Goal: Task Accomplishment & Management: Complete application form

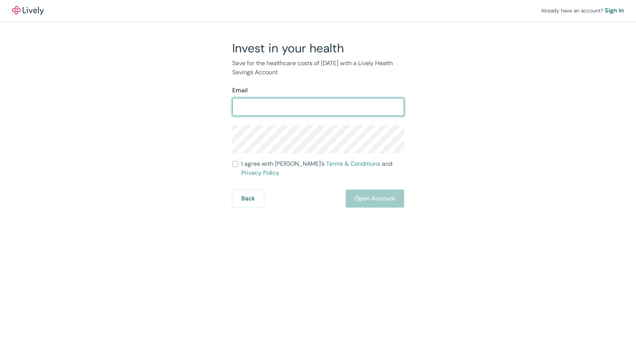
scroll to position [510, 0]
click at [304, 109] on input "Email" at bounding box center [318, 107] width 172 height 15
type input "[PERSON_NAME][EMAIL_ADDRESS][DOMAIN_NAME]"
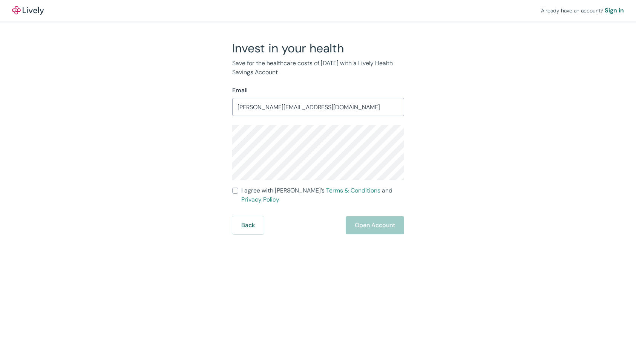
click at [261, 190] on span "I agree with Lively’s Terms & Conditions and Privacy Policy" at bounding box center [322, 195] width 163 height 18
click at [238, 190] on input "I agree with Lively’s Terms & Conditions and Privacy Policy" at bounding box center [235, 191] width 6 height 6
checkbox input "true"
click at [365, 216] on button "Open Account" at bounding box center [375, 225] width 58 height 18
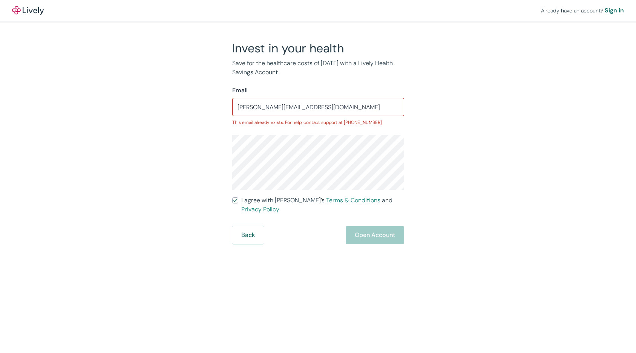
click at [615, 11] on div "Sign in" at bounding box center [614, 10] width 19 height 9
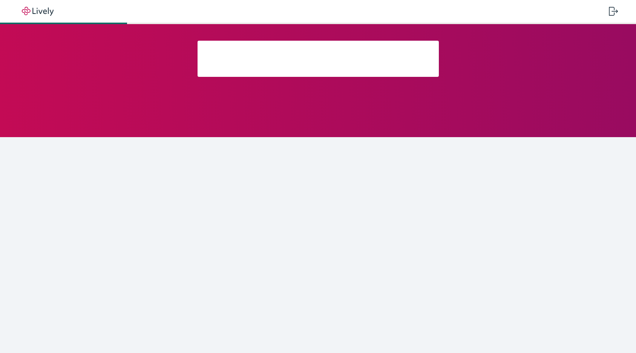
scroll to position [510, 0]
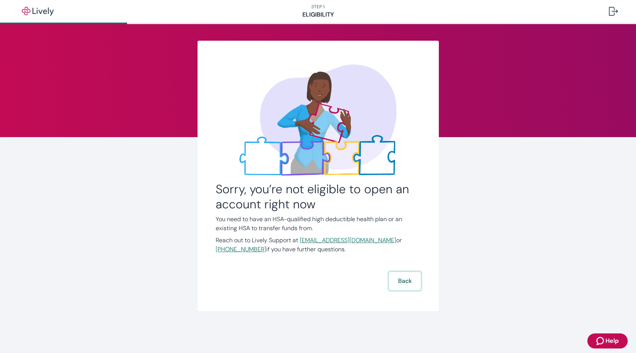
click at [407, 287] on button "Back" at bounding box center [405, 281] width 32 height 18
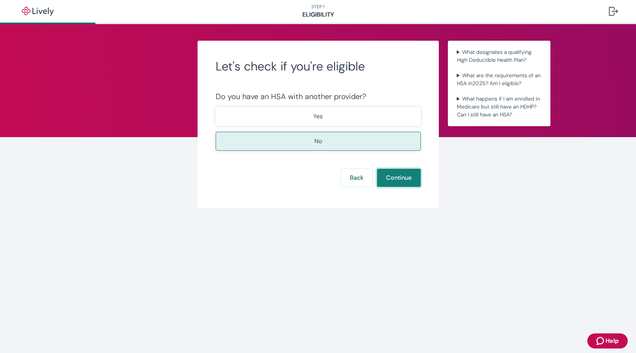
click at [395, 177] on button "Continue" at bounding box center [399, 178] width 44 height 18
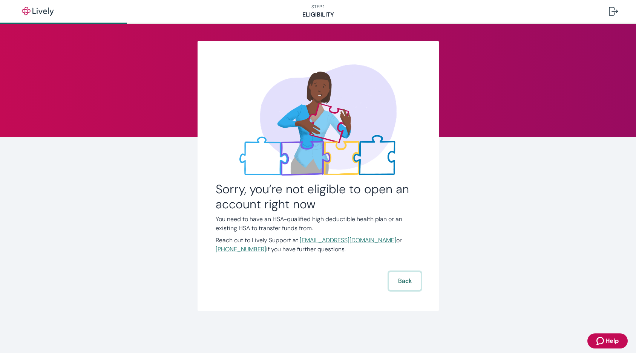
click at [406, 281] on button "Back" at bounding box center [405, 281] width 32 height 18
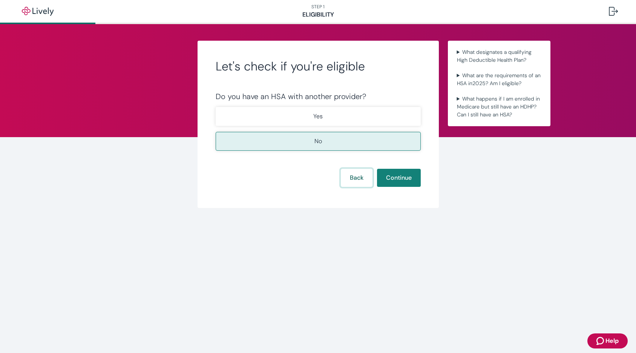
click at [362, 181] on button "Back" at bounding box center [357, 178] width 32 height 18
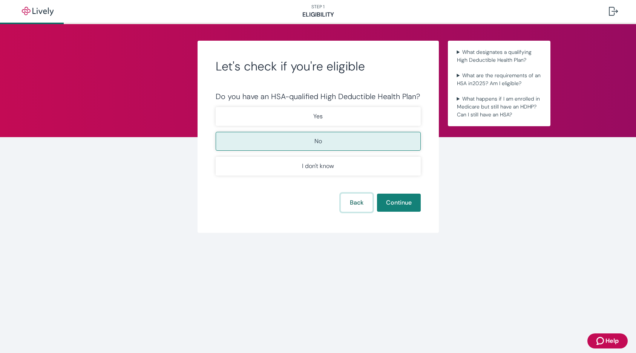
click at [355, 207] on button "Back" at bounding box center [357, 203] width 32 height 18
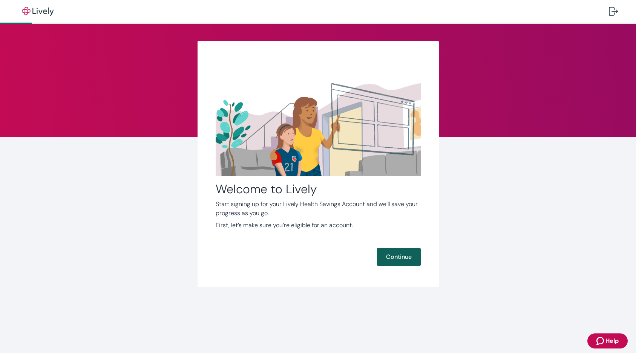
click at [402, 260] on button "Continue" at bounding box center [399, 257] width 44 height 18
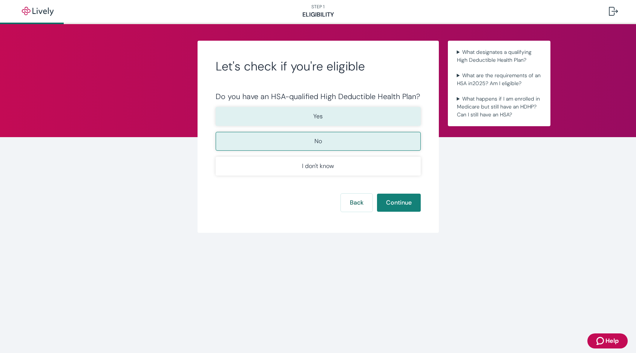
click at [332, 120] on button "Yes" at bounding box center [318, 116] width 205 height 19
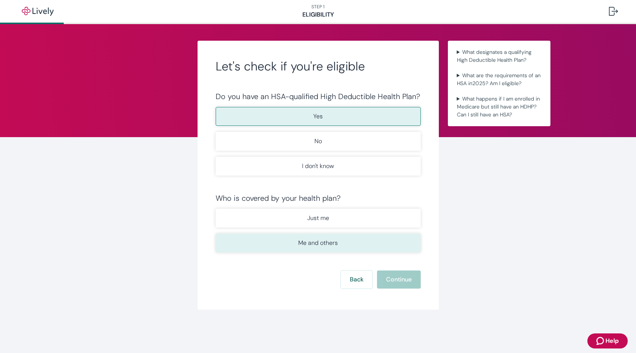
click at [333, 243] on p "Me and others" at bounding box center [318, 243] width 40 height 9
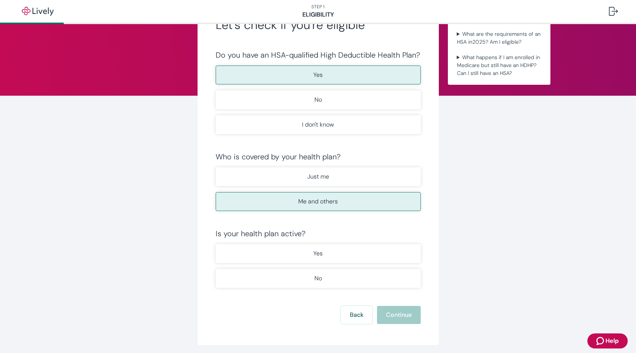
scroll to position [55, 0]
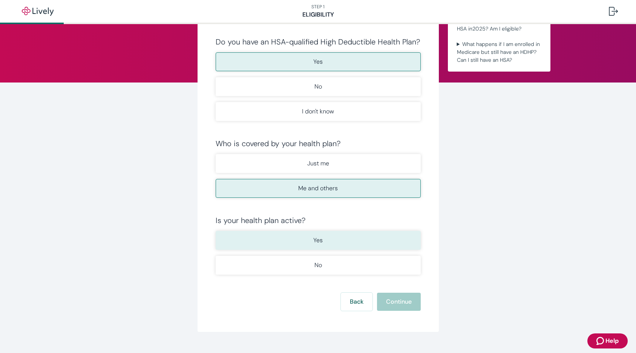
click at [326, 245] on button "Yes" at bounding box center [318, 240] width 205 height 19
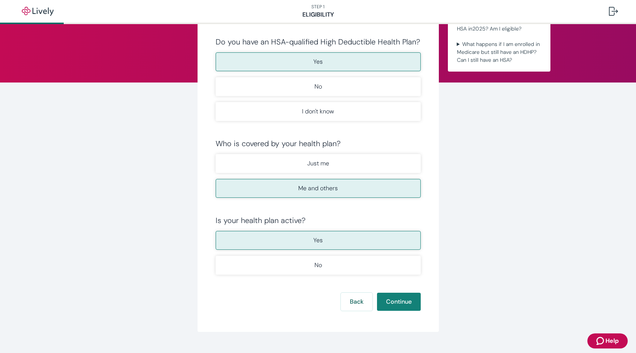
scroll to position [70, 0]
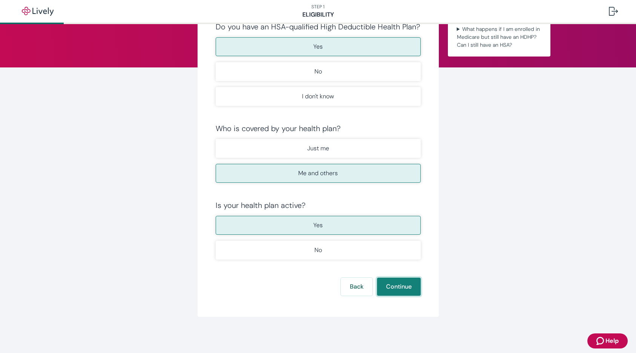
click at [397, 284] on button "Continue" at bounding box center [399, 287] width 44 height 18
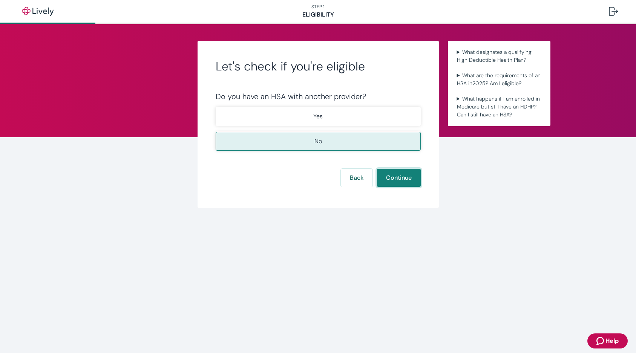
click at [404, 182] on button "Continue" at bounding box center [399, 178] width 44 height 18
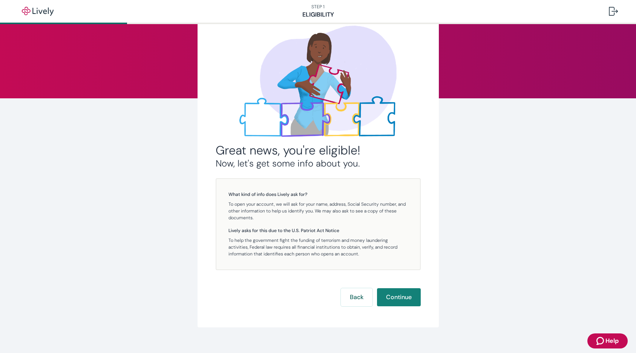
scroll to position [49, 0]
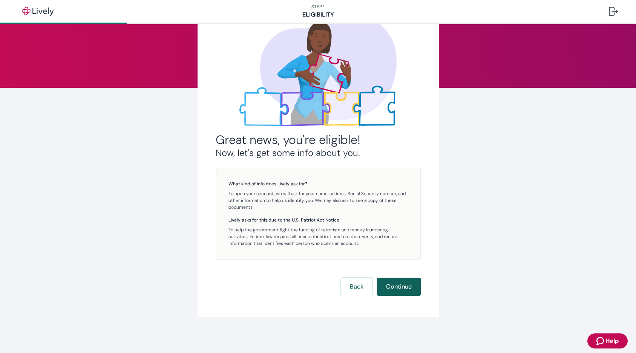
click at [396, 288] on button "Continue" at bounding box center [399, 287] width 44 height 18
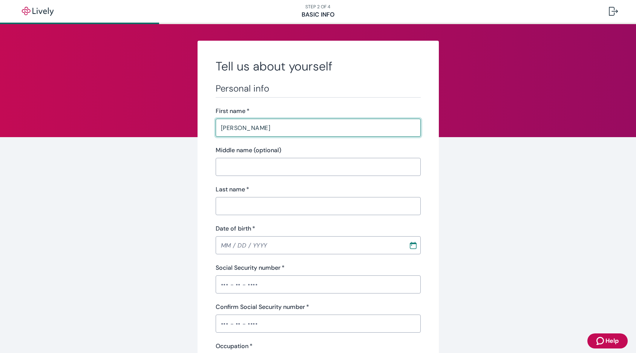
type input "[PERSON_NAME]"
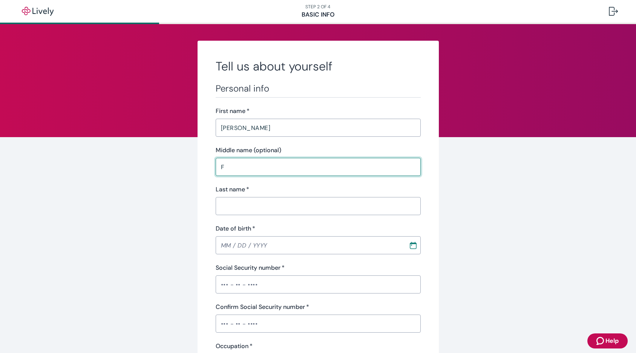
type input "F"
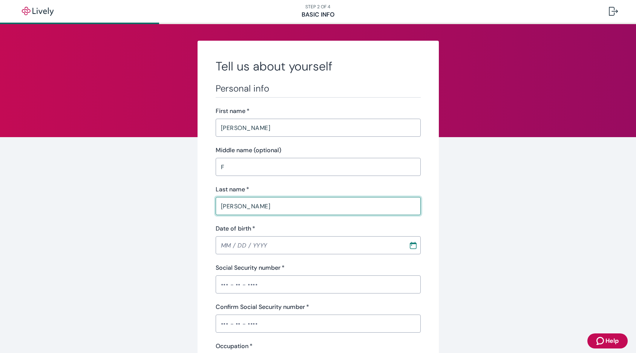
type input "[PERSON_NAME]"
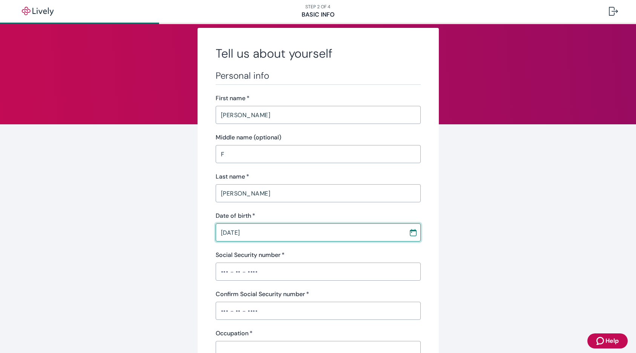
scroll to position [16, 0]
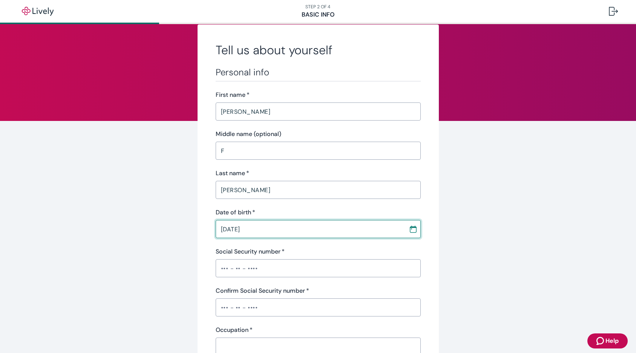
type input "[DATE]"
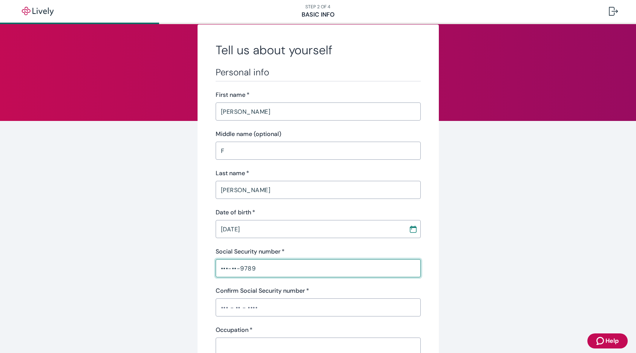
type input "•••-••-9789"
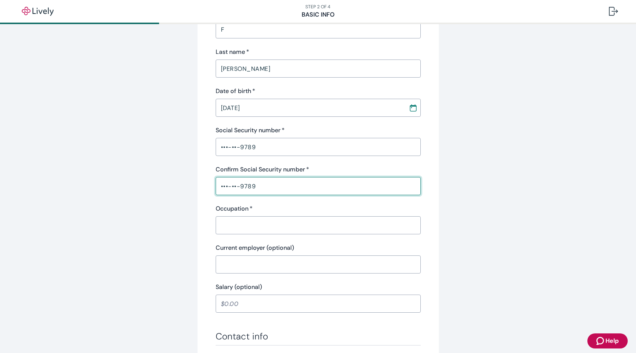
scroll to position [151, 0]
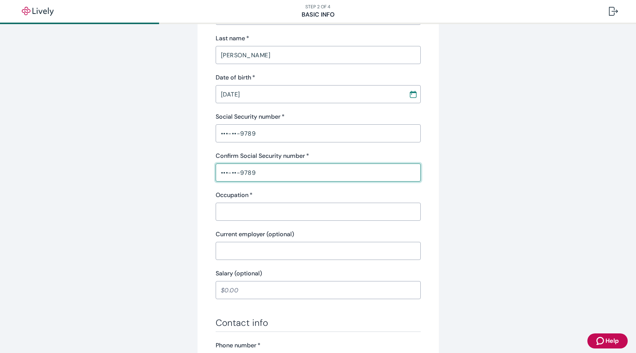
type input "•••-••-9789"
click at [272, 209] on input "Occupation   *" at bounding box center [318, 211] width 205 height 15
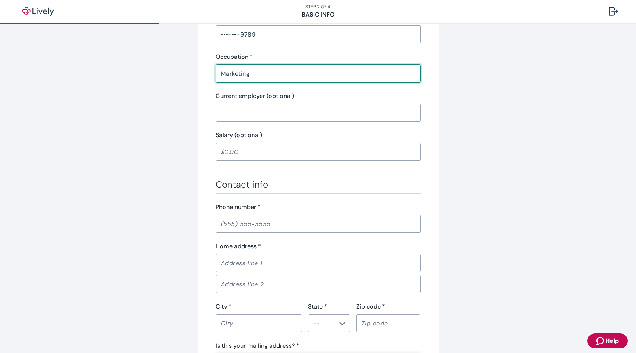
scroll to position [299, 0]
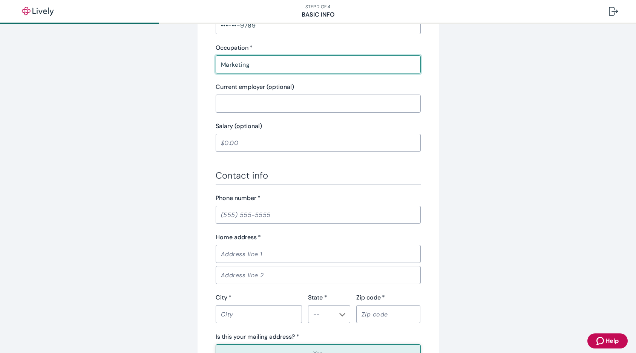
type input "Marketing"
click at [250, 218] on input "Phone number   *" at bounding box center [318, 214] width 205 height 15
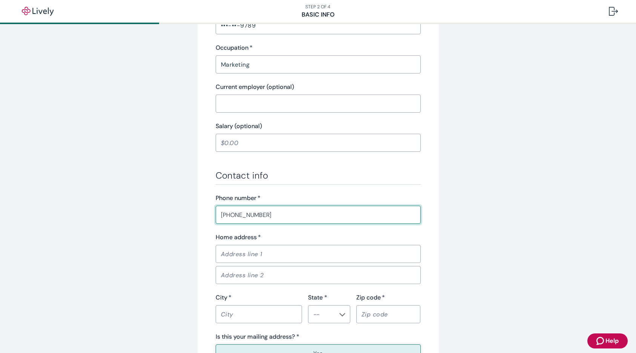
type input "[PHONE_NUMBER]"
click at [273, 253] on input "Home address   *" at bounding box center [318, 254] width 205 height 15
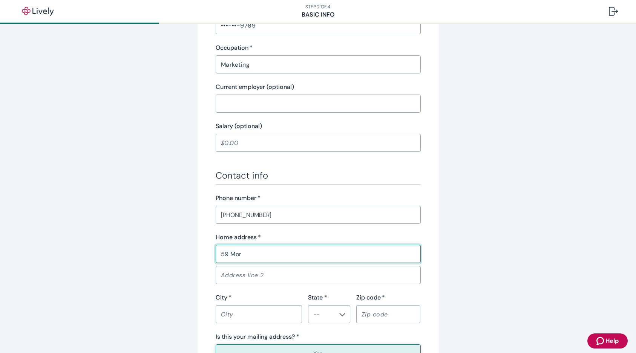
type input "[STREET_ADDRESS][PERSON_NAME]"
type input "[GEOGRAPHIC_DATA]"
type input "CT"
type input "06420"
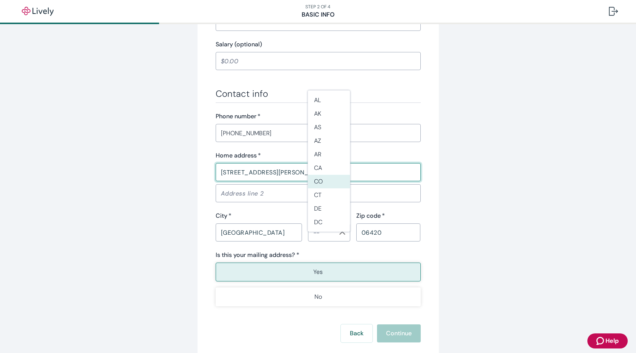
scroll to position [423, 0]
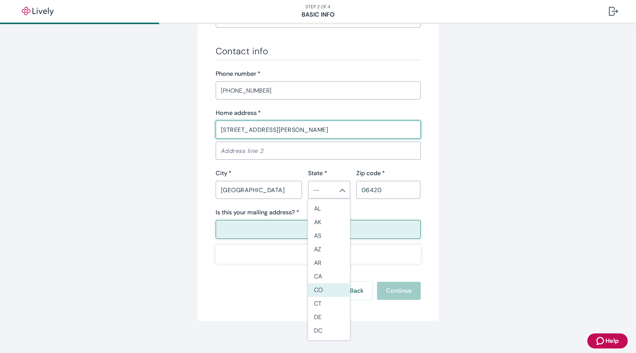
click at [264, 229] on button "Yes" at bounding box center [318, 229] width 205 height 19
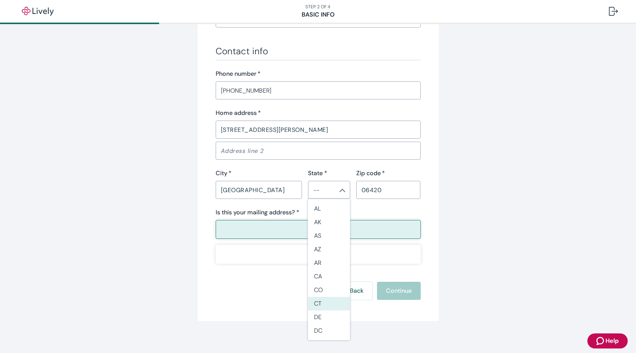
click at [321, 310] on li "CT" at bounding box center [329, 304] width 42 height 14
type input "CT"
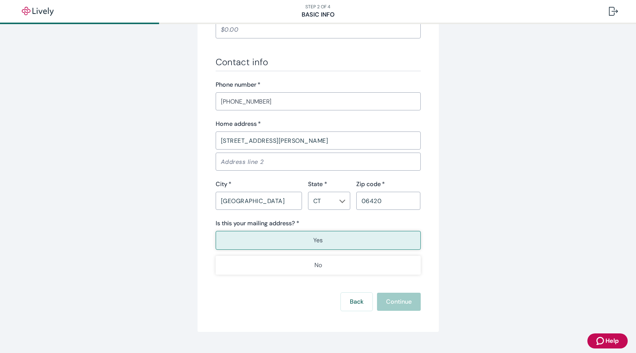
scroll to position [427, 0]
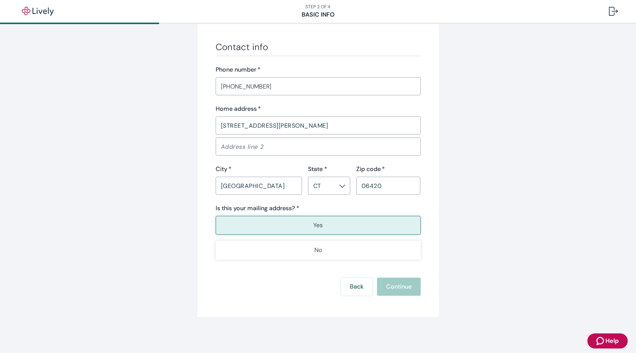
click at [317, 232] on button "Yes" at bounding box center [318, 225] width 205 height 19
click at [280, 187] on input "[GEOGRAPHIC_DATA]" at bounding box center [259, 185] width 86 height 15
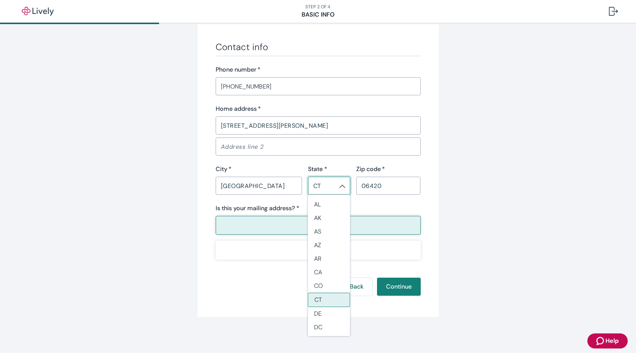
click at [329, 187] on input "CT" at bounding box center [322, 186] width 25 height 11
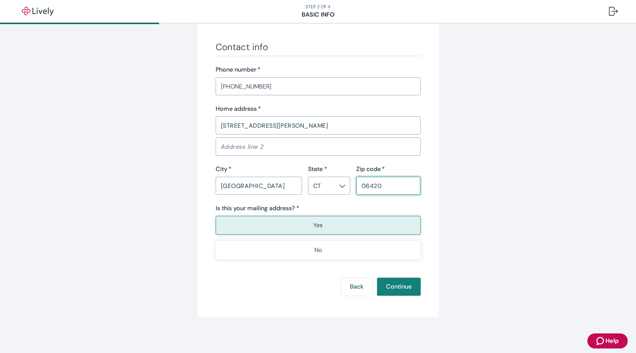
click at [372, 185] on input "06420" at bounding box center [388, 185] width 64 height 15
click at [394, 285] on button "Continue" at bounding box center [399, 287] width 44 height 18
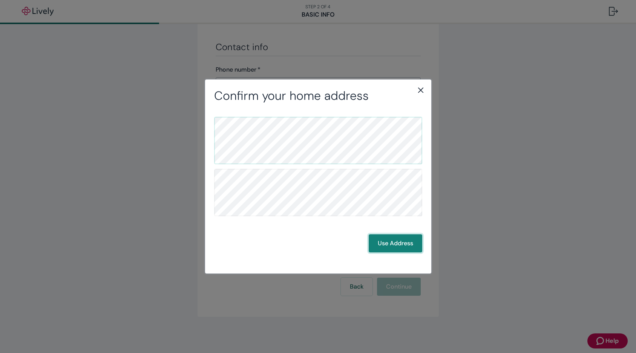
click at [395, 240] on button "Use Address" at bounding box center [396, 244] width 54 height 18
click at [389, 241] on button "Use Address" at bounding box center [396, 244] width 54 height 18
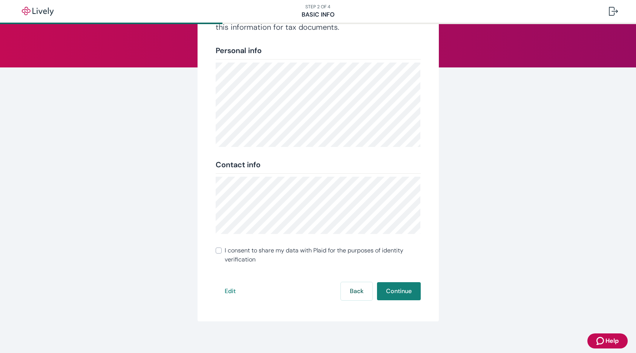
scroll to position [74, 0]
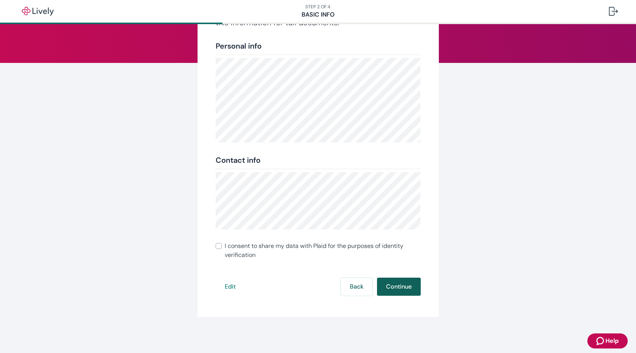
click at [401, 288] on button "Continue" at bounding box center [399, 287] width 44 height 18
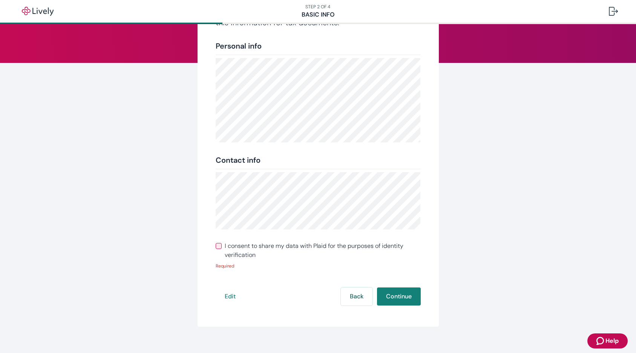
click at [271, 247] on span "I consent to share my data with Plaid for the purposes of identity verification" at bounding box center [323, 251] width 196 height 18
click at [222, 247] on input "I consent to share my data with Plaid for the purposes of identity verification" at bounding box center [219, 246] width 6 height 6
checkbox input "true"
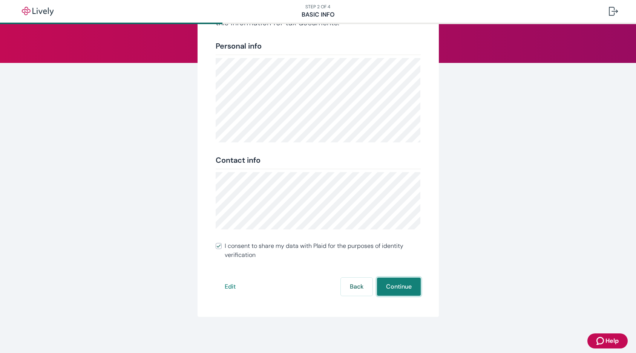
click at [391, 282] on button "Continue" at bounding box center [399, 287] width 44 height 18
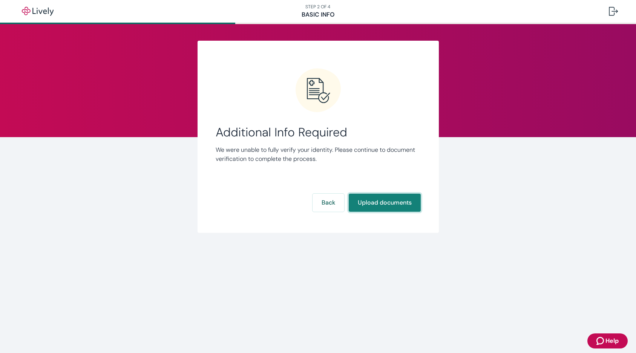
click at [387, 206] on button "Upload documents" at bounding box center [385, 203] width 72 height 18
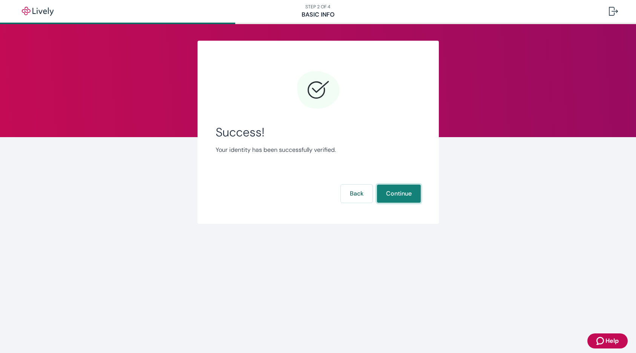
click at [394, 193] on button "Continue" at bounding box center [399, 194] width 44 height 18
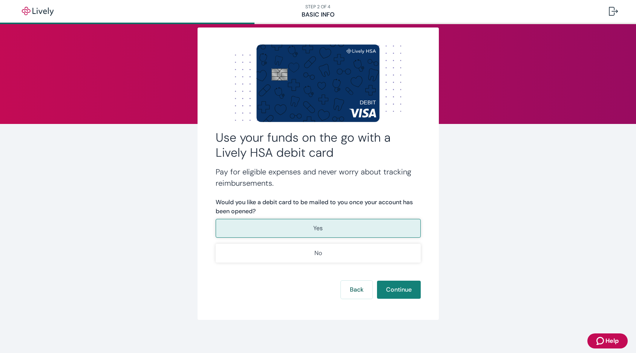
scroll to position [16, 0]
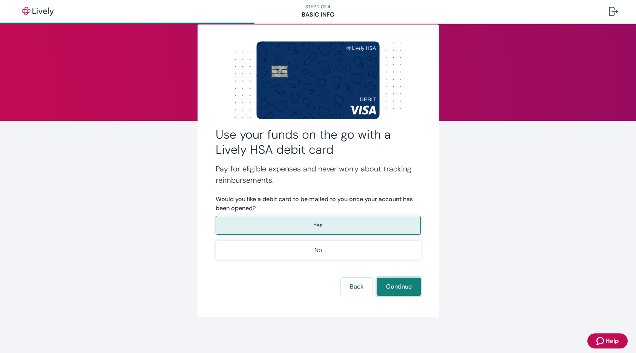
click at [402, 292] on button "Continue" at bounding box center [399, 287] width 44 height 18
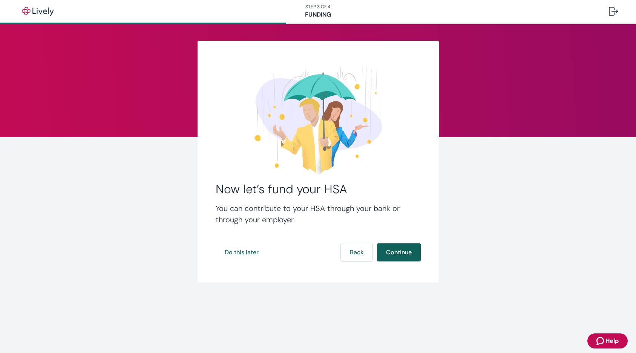
click at [398, 250] on button "Continue" at bounding box center [399, 253] width 44 height 18
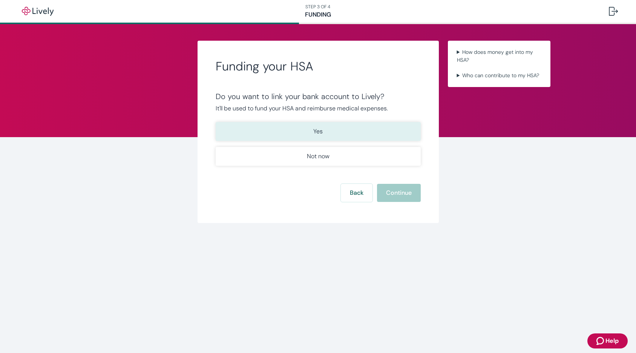
click at [321, 137] on button "Yes" at bounding box center [318, 131] width 205 height 19
click at [400, 193] on button "Continue" at bounding box center [399, 193] width 44 height 18
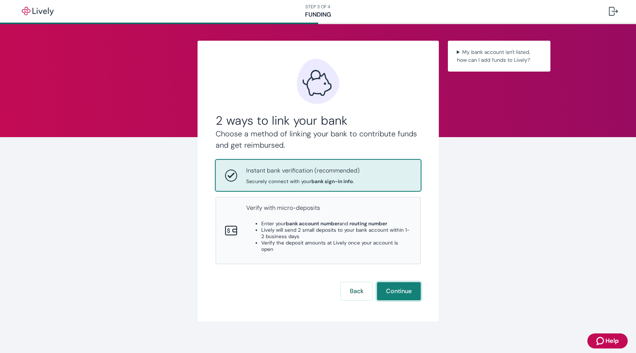
click at [399, 284] on button "Continue" at bounding box center [399, 291] width 44 height 18
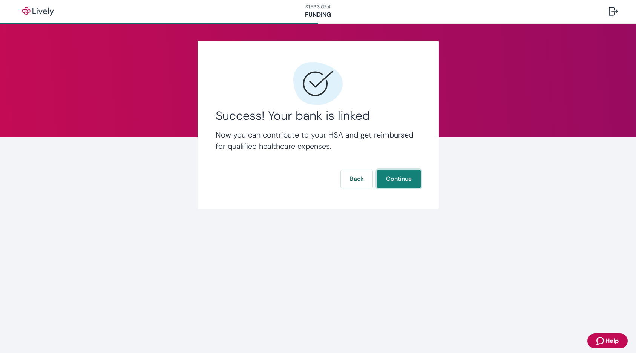
click at [395, 180] on button "Continue" at bounding box center [399, 179] width 44 height 18
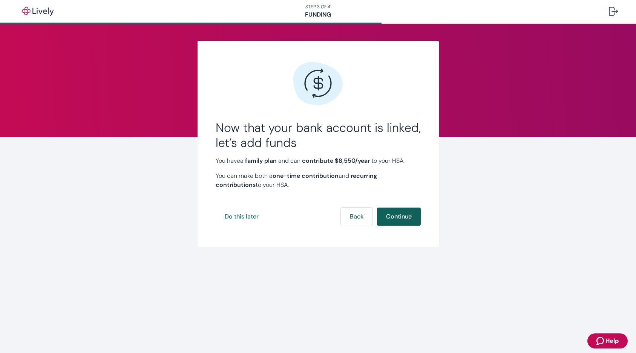
click at [391, 218] on button "Continue" at bounding box center [399, 217] width 44 height 18
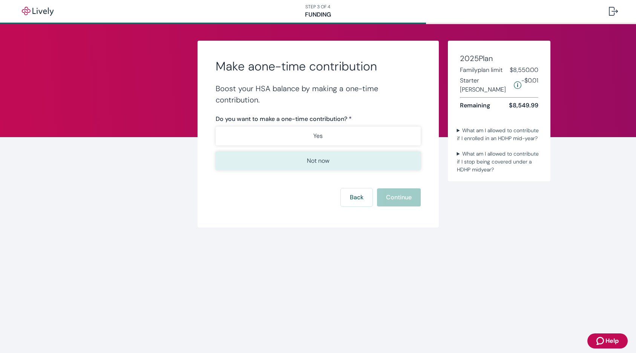
click at [318, 164] on p "Not now" at bounding box center [318, 161] width 23 height 9
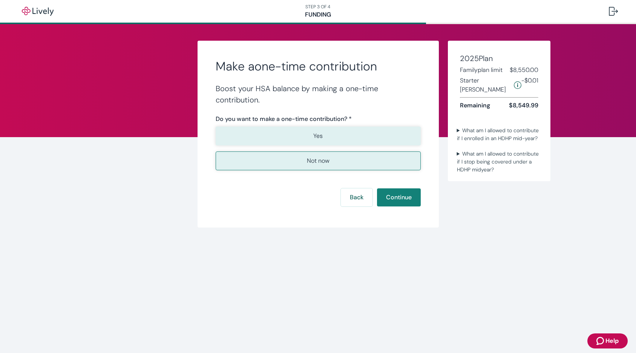
click at [309, 128] on button "Yes" at bounding box center [318, 136] width 205 height 19
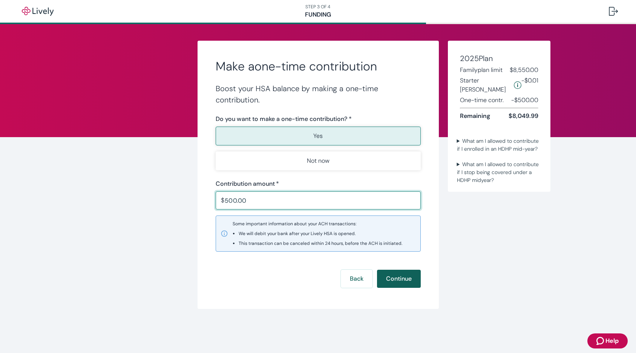
type input "500.00"
click at [404, 282] on button "Continue" at bounding box center [399, 279] width 44 height 18
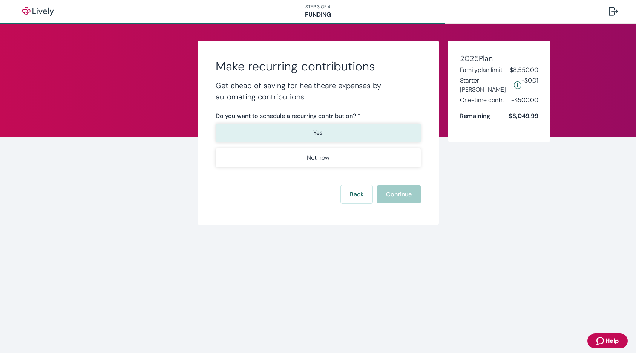
click at [310, 134] on button "Yes" at bounding box center [318, 133] width 205 height 19
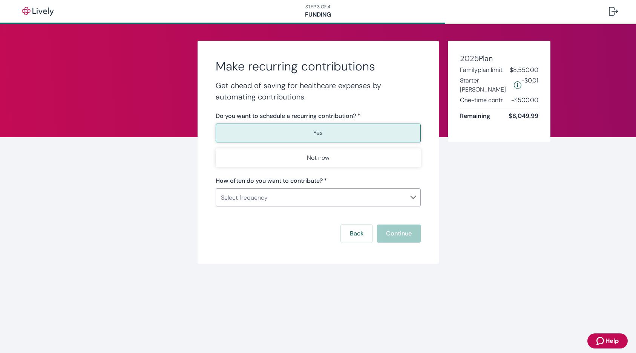
click at [266, 196] on body "STEP 3 OF 4 Funding Make recurring contributions Get ahead of saving for health…" at bounding box center [318, 176] width 636 height 353
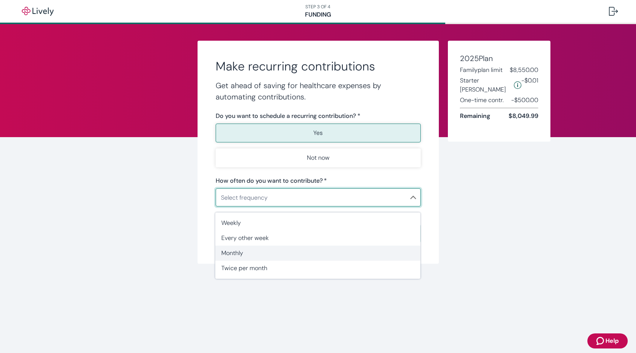
click at [249, 252] on span "Monthly" at bounding box center [317, 253] width 193 height 9
type input "Monthly"
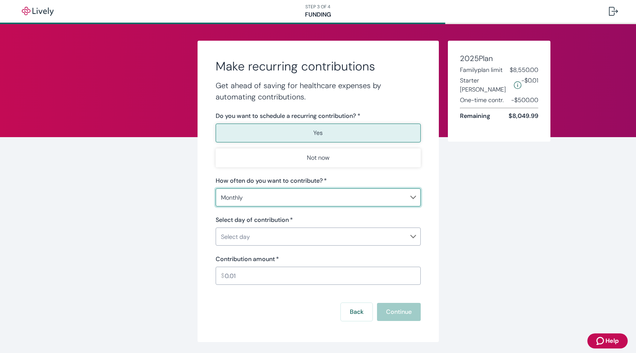
click at [239, 237] on body "STEP 3 OF 4 Funding Make recurring contributions Get ahead of saving for health…" at bounding box center [318, 176] width 636 height 353
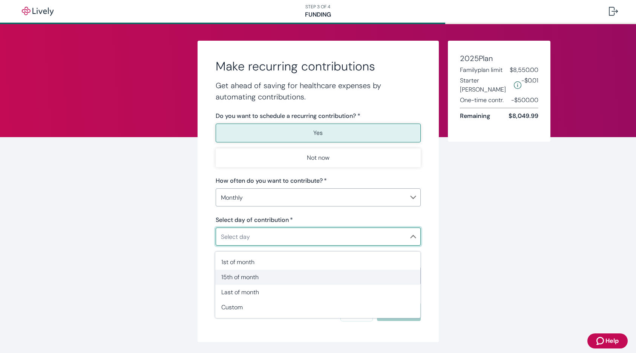
click at [246, 276] on span "15th of month" at bounding box center [317, 277] width 193 height 9
type input "Monthly15th"
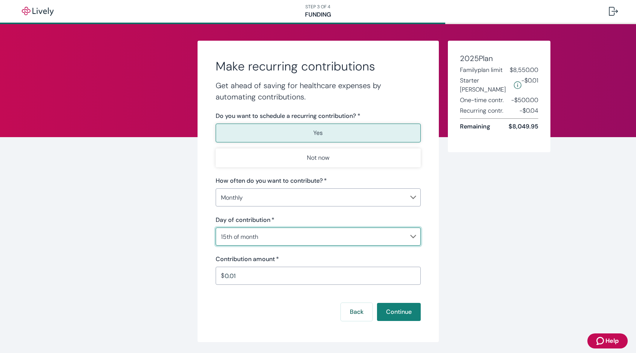
click at [247, 276] on input "0.01" at bounding box center [323, 276] width 196 height 15
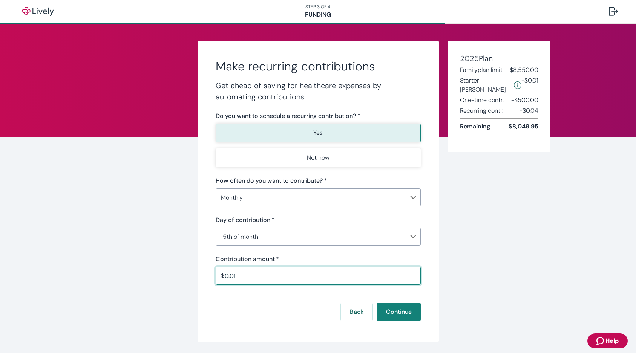
type textarea "0.01"
click at [247, 276] on input "0.01" at bounding box center [323, 276] width 196 height 15
type input "250.00"
click at [391, 312] on button "Continue" at bounding box center [399, 312] width 44 height 18
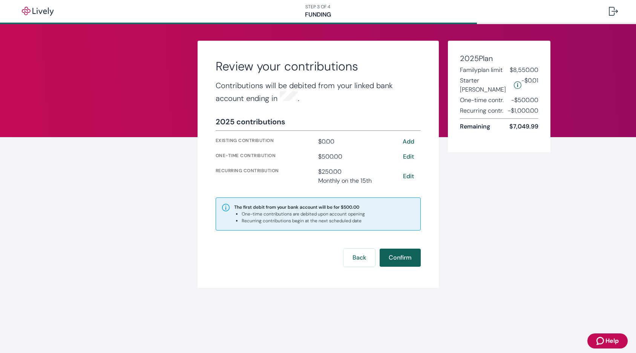
click at [408, 258] on button "Confirm" at bounding box center [400, 258] width 41 height 18
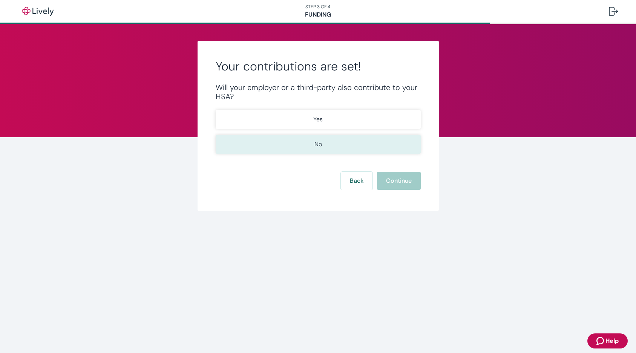
click at [302, 140] on button "No" at bounding box center [318, 144] width 205 height 19
click at [410, 185] on button "Continue" at bounding box center [399, 181] width 44 height 18
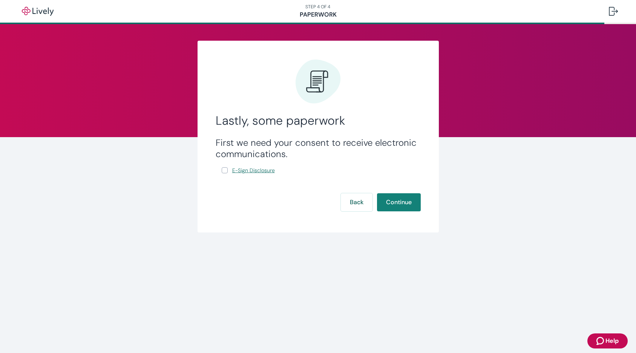
click at [259, 170] on span "E-Sign Disclosure" at bounding box center [253, 171] width 43 height 8
click at [395, 207] on button "Continue" at bounding box center [399, 202] width 44 height 18
click at [226, 169] on input "E-Sign Disclosure" at bounding box center [225, 170] width 6 height 6
checkbox input "true"
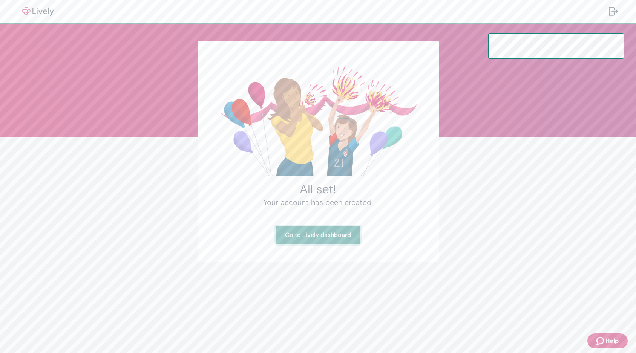
click at [301, 238] on link "Go to Lively dashboard" at bounding box center [318, 235] width 84 height 18
